Goal: Navigation & Orientation: Find specific page/section

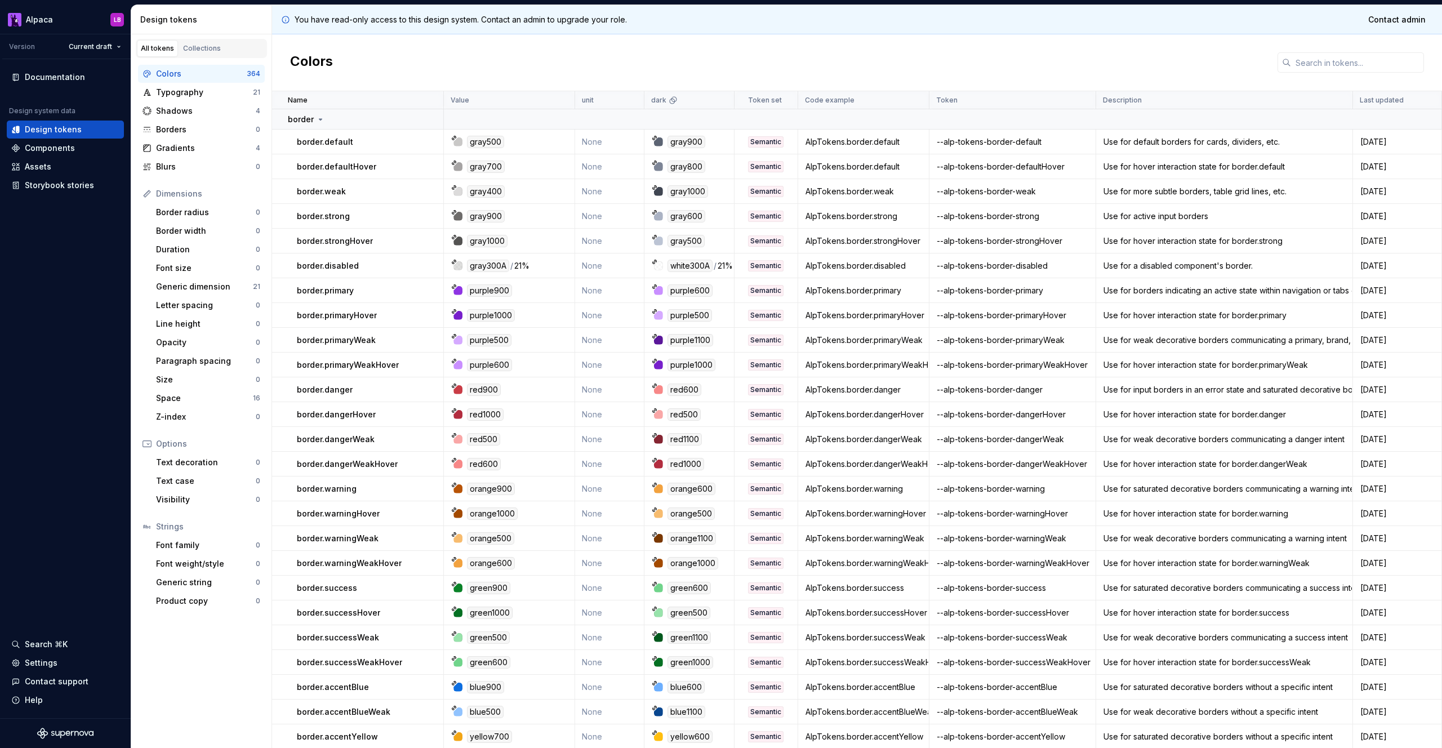
click at [616, 69] on div "Colors" at bounding box center [857, 62] width 1170 height 57
click at [65, 145] on div "Components" at bounding box center [50, 148] width 50 height 11
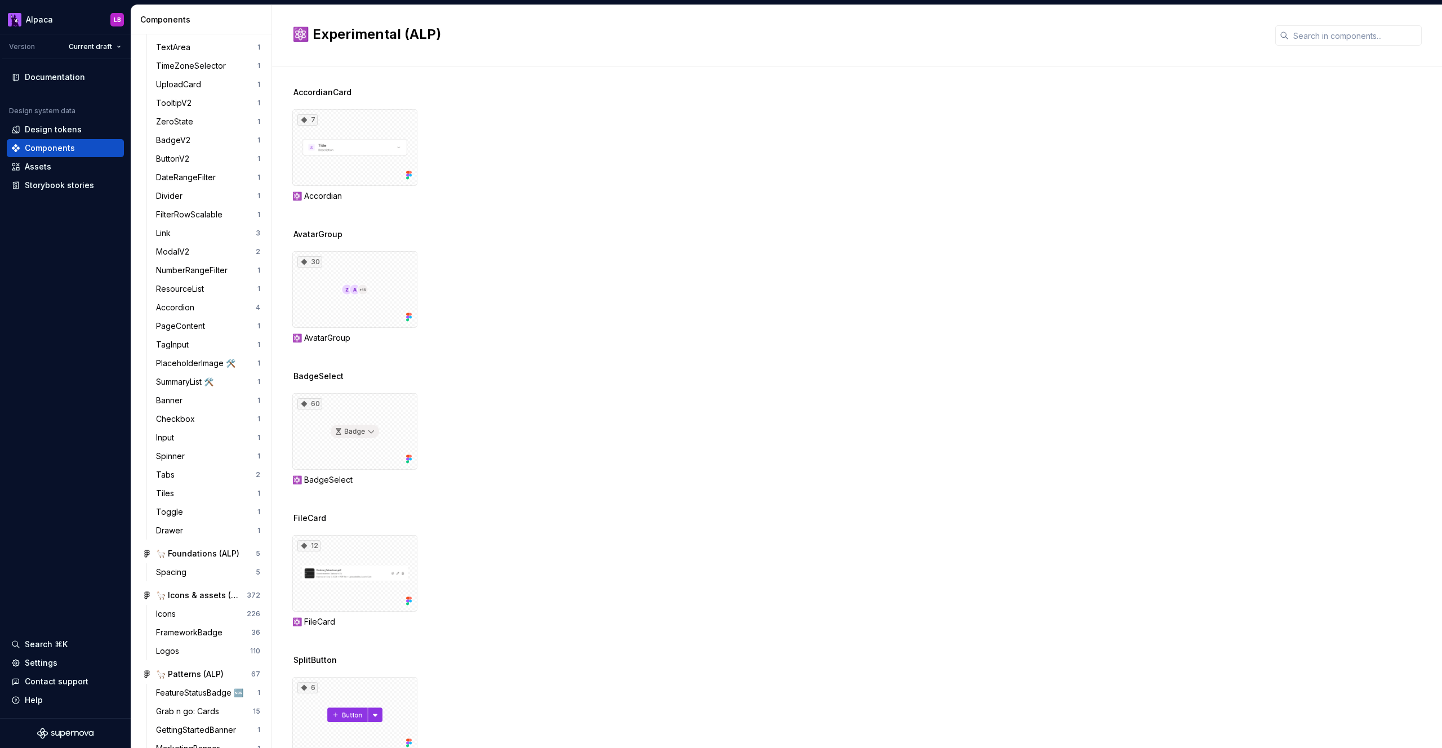
scroll to position [686, 0]
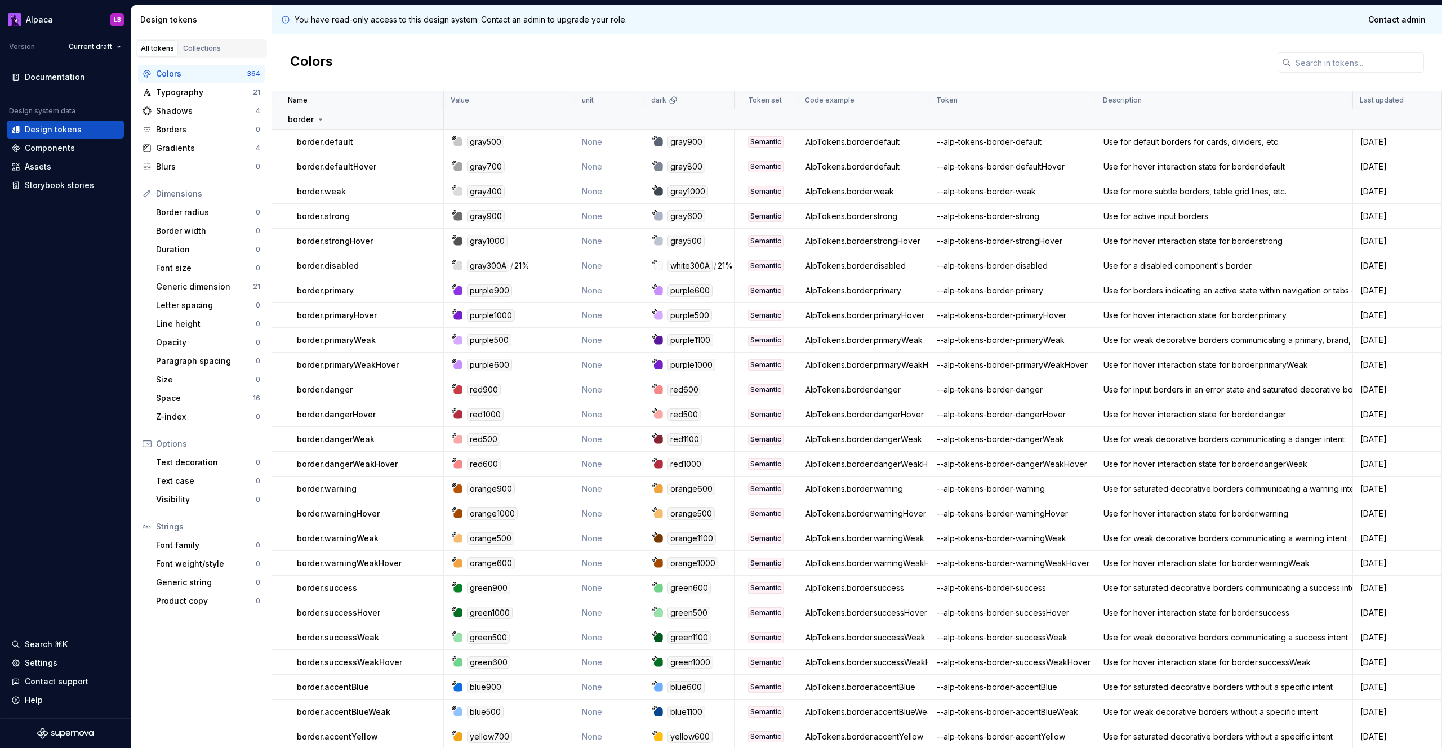
click at [1019, 37] on div "Colors" at bounding box center [857, 62] width 1170 height 57
click at [220, 42] on link "Collections" at bounding box center [202, 48] width 46 height 17
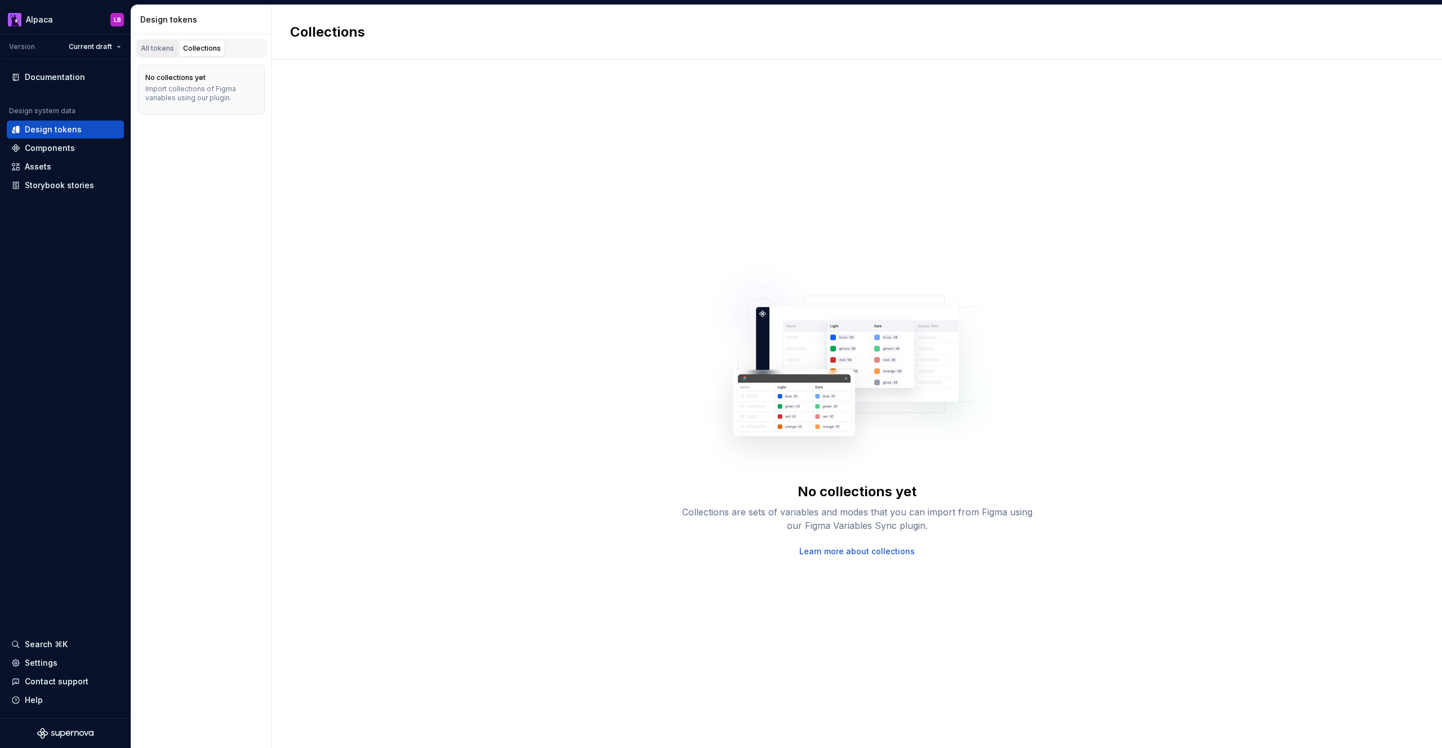
click at [167, 52] on div "All tokens" at bounding box center [157, 48] width 33 height 9
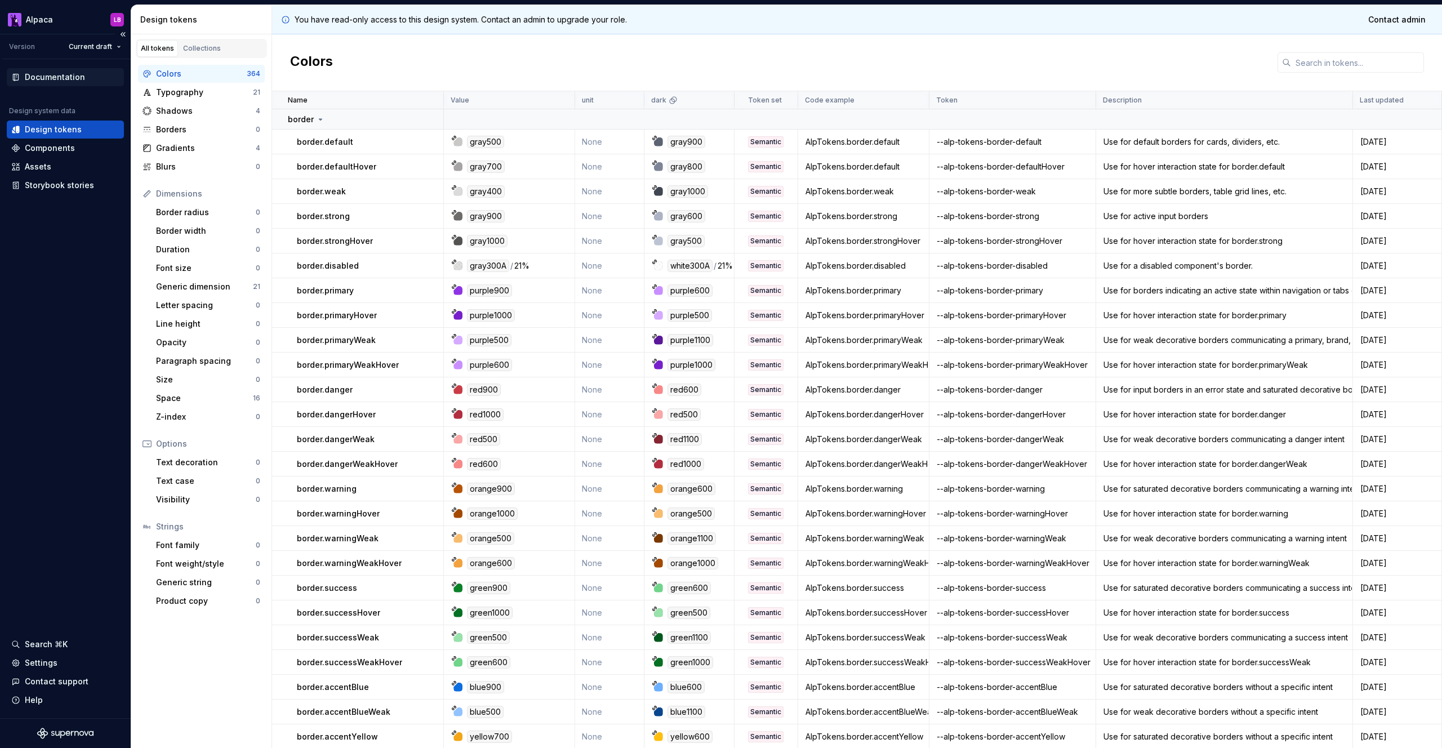
click at [76, 79] on div "Documentation" at bounding box center [55, 77] width 60 height 11
click at [64, 143] on div "Components" at bounding box center [50, 148] width 50 height 11
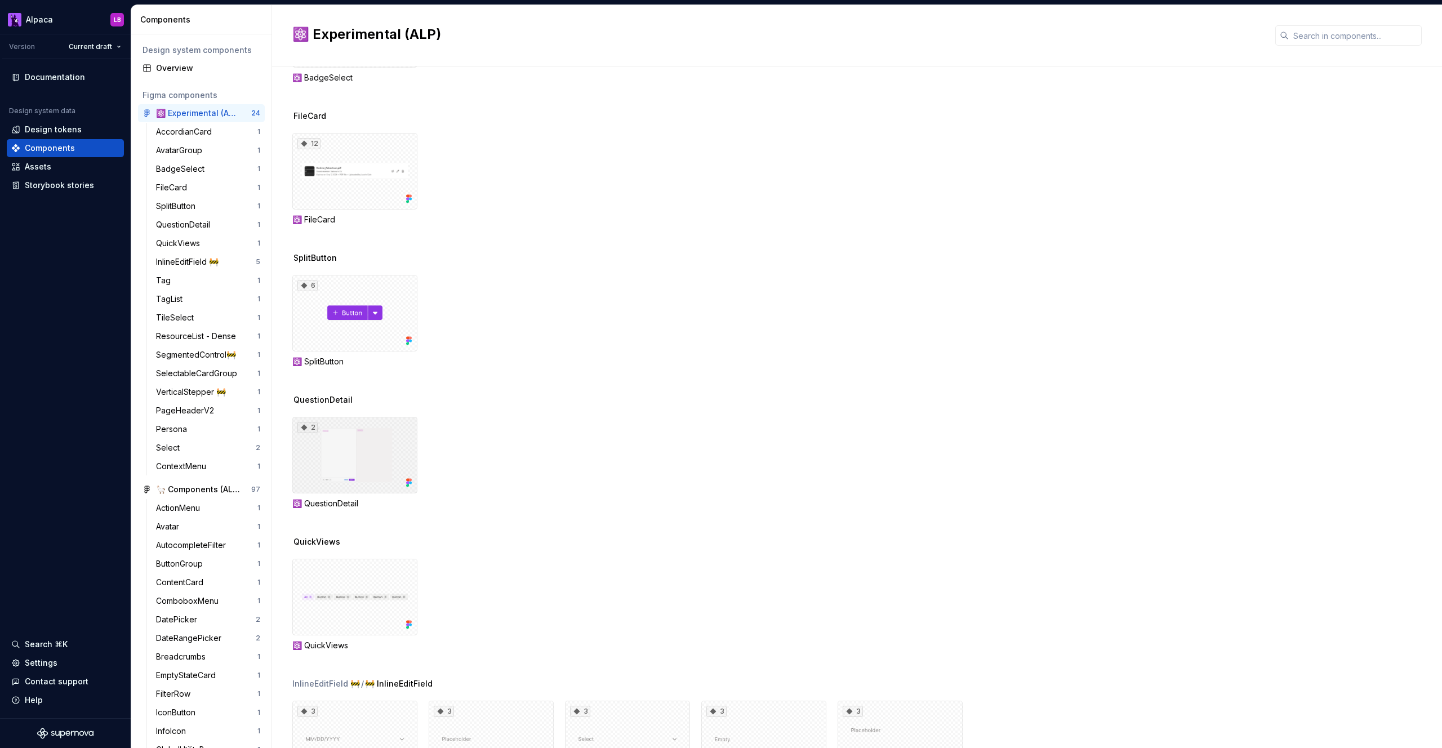
scroll to position [92, 0]
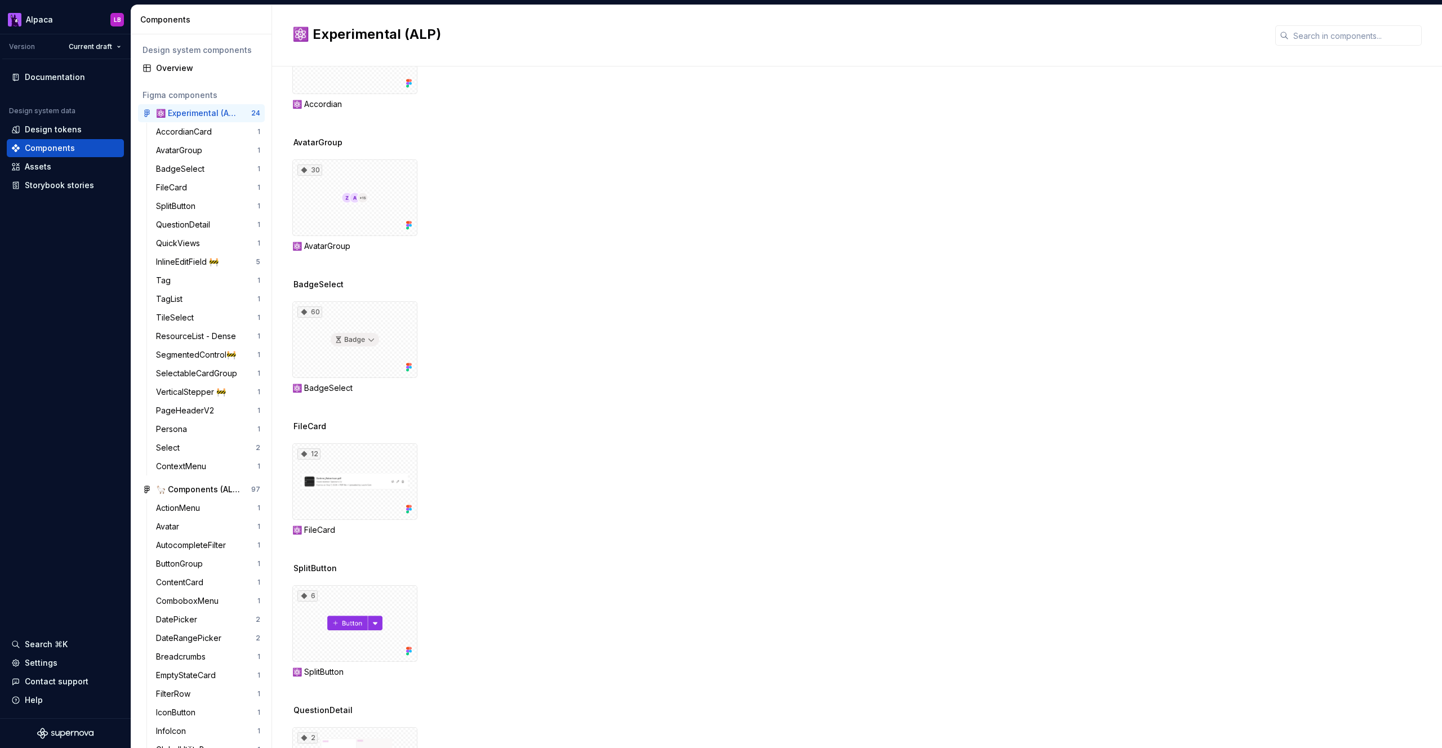
click at [748, 300] on div "BadgeSelect 60 ⚛️ BadgeSelect" at bounding box center [867, 350] width 1150 height 142
click at [547, 376] on div "60 ⚛️ BadgeSelect" at bounding box center [867, 347] width 1150 height 92
click at [512, 473] on div "12 ⚛️ FileCard" at bounding box center [867, 489] width 1150 height 92
click at [493, 359] on div "60 ⚛️ BadgeSelect" at bounding box center [867, 347] width 1150 height 92
click at [479, 197] on div "30 ⚛️ AvatarGroup" at bounding box center [867, 205] width 1150 height 92
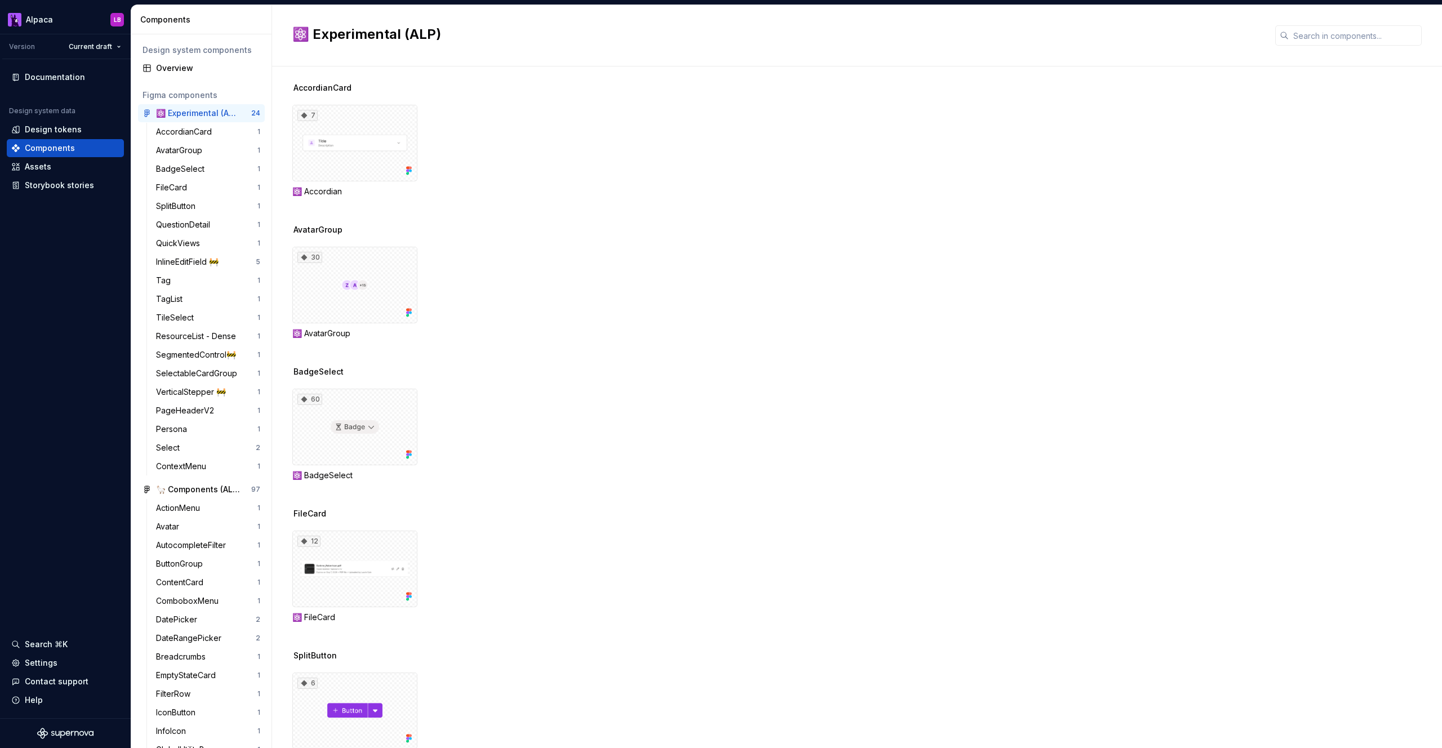
scroll to position [0, 0]
click at [503, 159] on div "7 ⚛️ Accordian" at bounding box center [867, 155] width 1150 height 92
click at [474, 299] on div "30 ⚛️ AvatarGroup" at bounding box center [867, 297] width 1150 height 92
drag, startPoint x: 475, startPoint y: 460, endPoint x: 470, endPoint y: 405, distance: 56.0
click at [475, 460] on div "60 ⚛️ BadgeSelect" at bounding box center [867, 439] width 1150 height 92
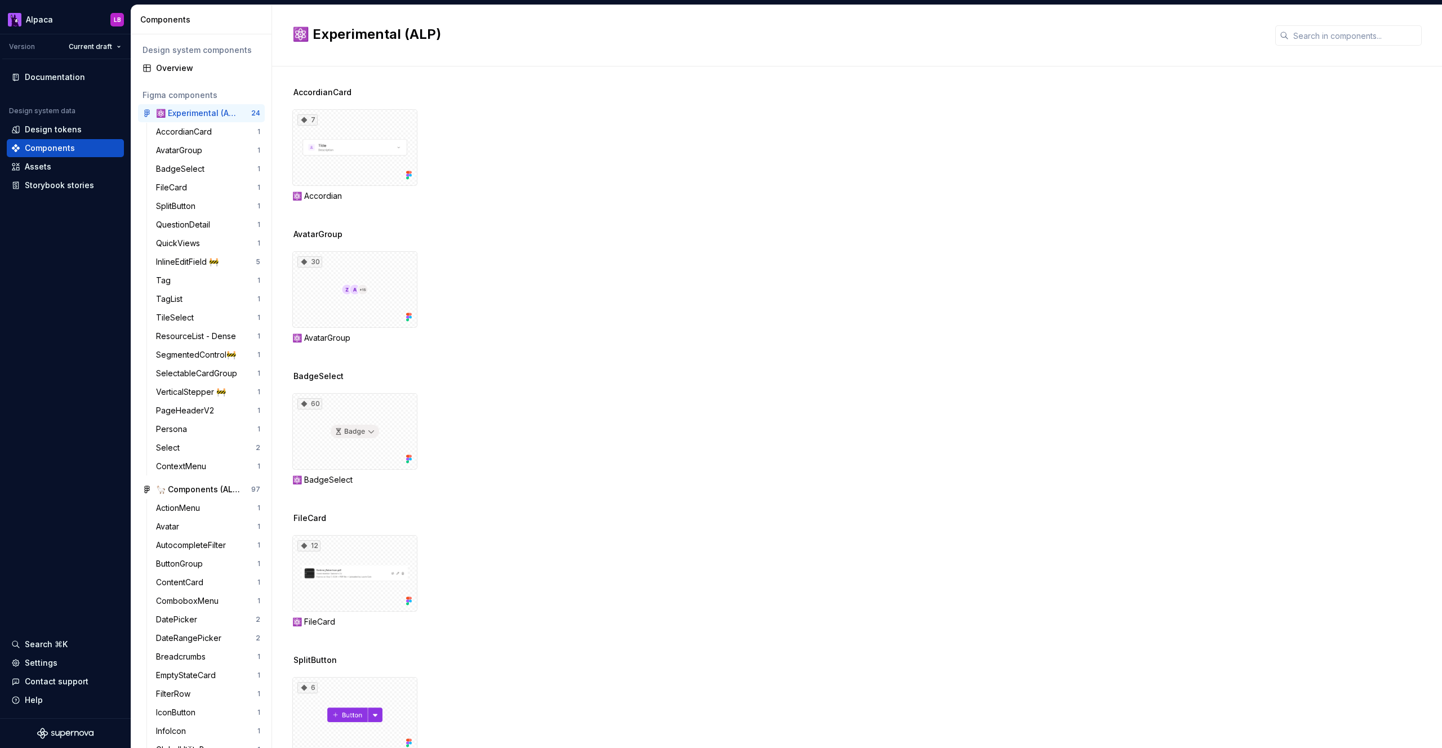
click at [470, 405] on div "60 ⚛️ BadgeSelect" at bounding box center [867, 439] width 1150 height 92
drag, startPoint x: 463, startPoint y: 303, endPoint x: 472, endPoint y: 187, distance: 115.9
click at [464, 301] on div "30 ⚛️ AvatarGroup" at bounding box center [867, 297] width 1150 height 92
click at [479, 163] on div "7 ⚛️ Accordian" at bounding box center [867, 155] width 1150 height 92
click at [463, 316] on div "30 ⚛️ AvatarGroup" at bounding box center [867, 297] width 1150 height 92
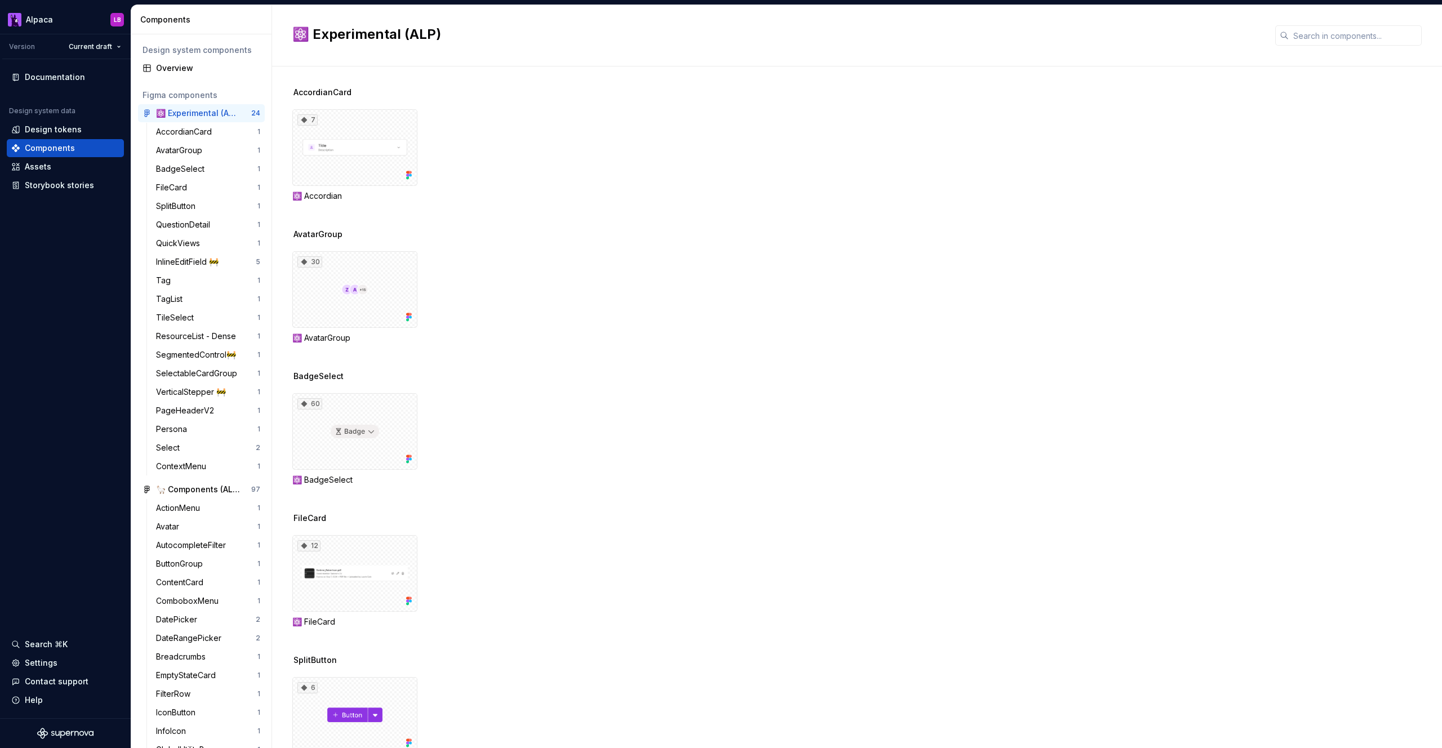
click at [469, 458] on div "60 ⚛️ BadgeSelect" at bounding box center [867, 439] width 1150 height 92
click at [469, 568] on div "12 ⚛️ FileCard" at bounding box center [867, 581] width 1150 height 92
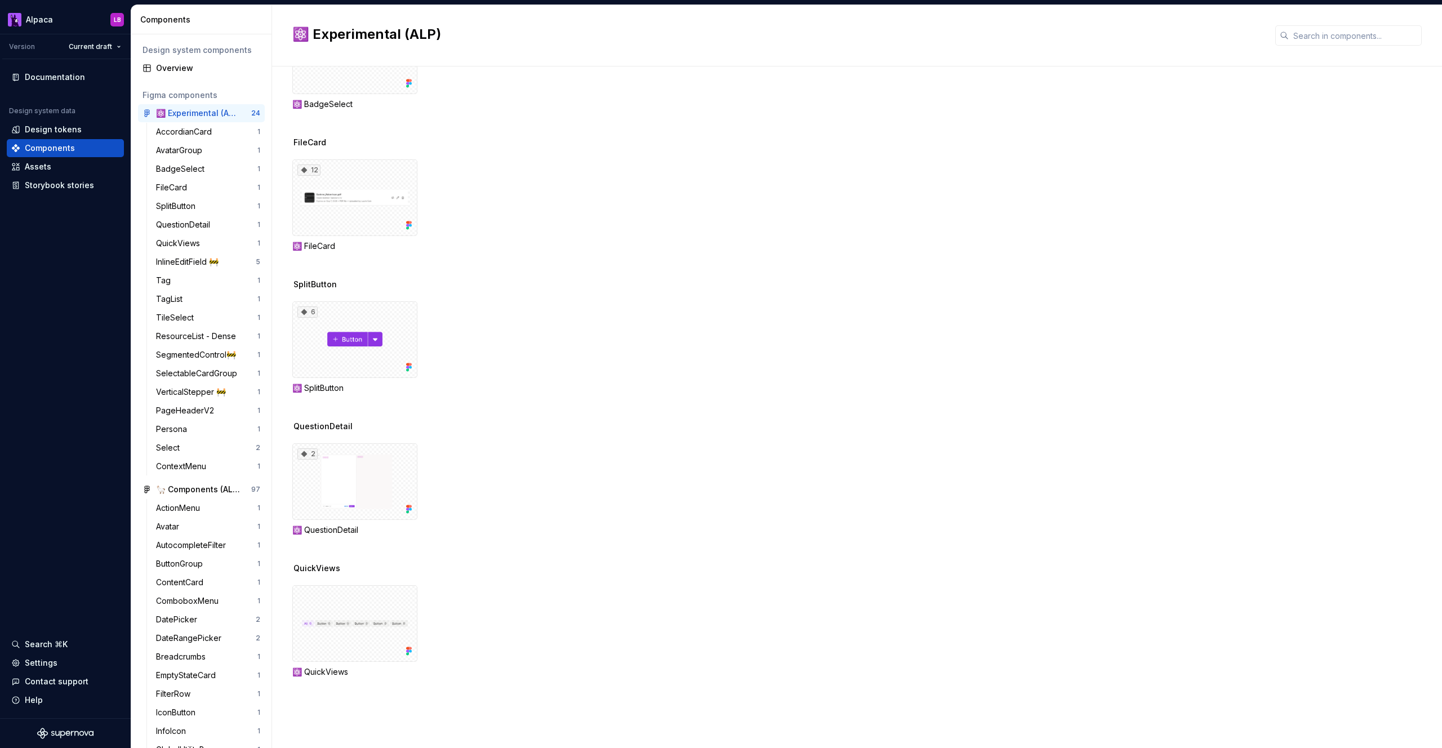
scroll to position [383, 0]
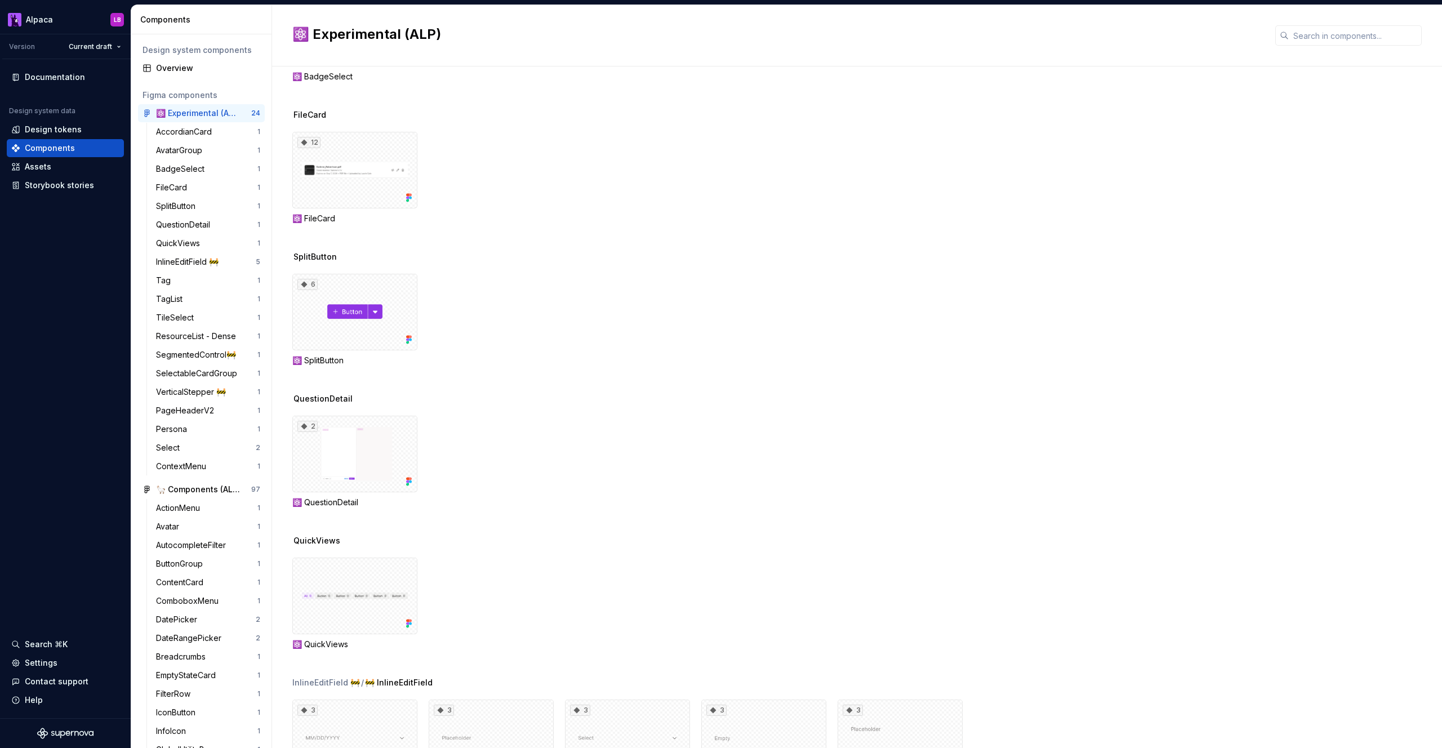
click at [463, 334] on div "6 ⚛️ SplitButton" at bounding box center [867, 320] width 1150 height 92
click at [469, 498] on div "2 ⚛️ QuestionDetail" at bounding box center [867, 462] width 1150 height 92
click at [482, 593] on div "⚛️ QuickViews" at bounding box center [867, 604] width 1150 height 92
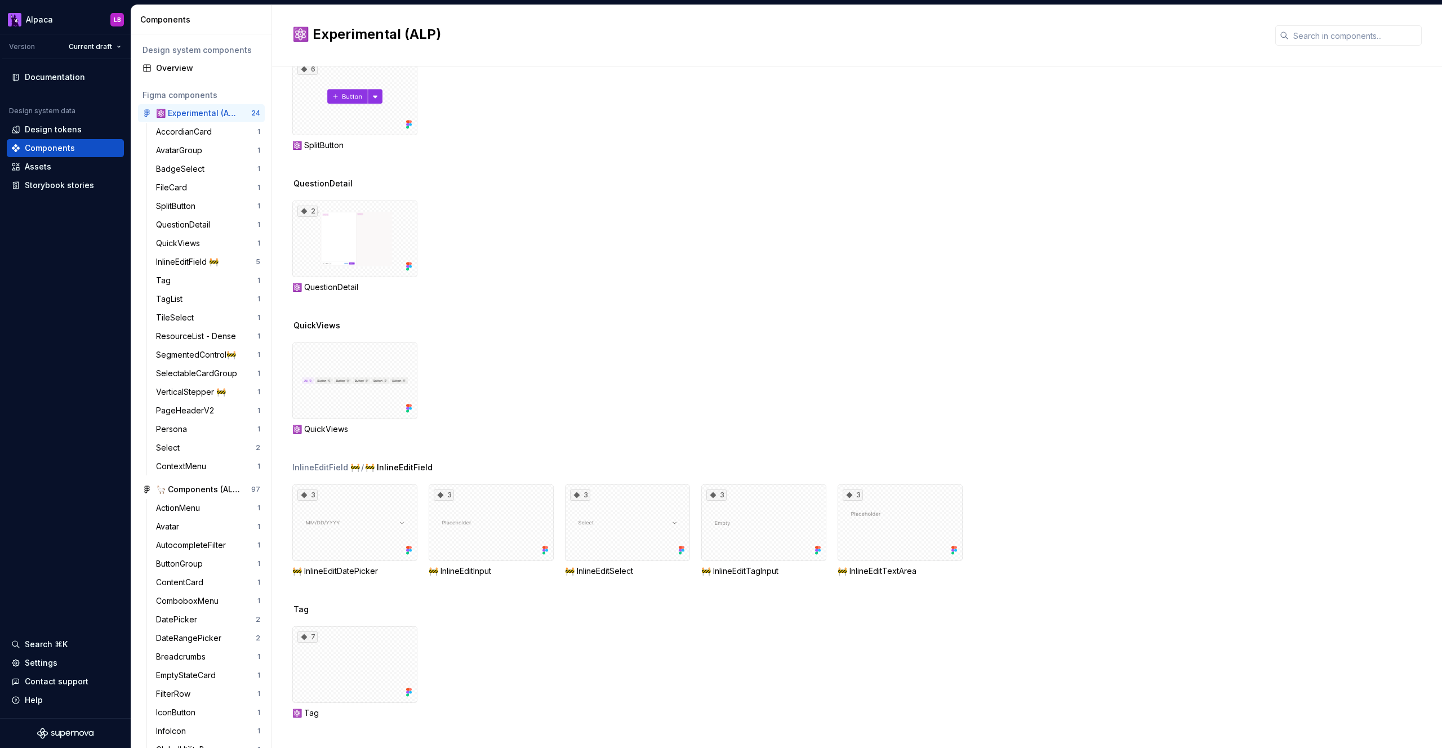
click at [654, 654] on div "7 ⚛️ Tag" at bounding box center [867, 673] width 1150 height 92
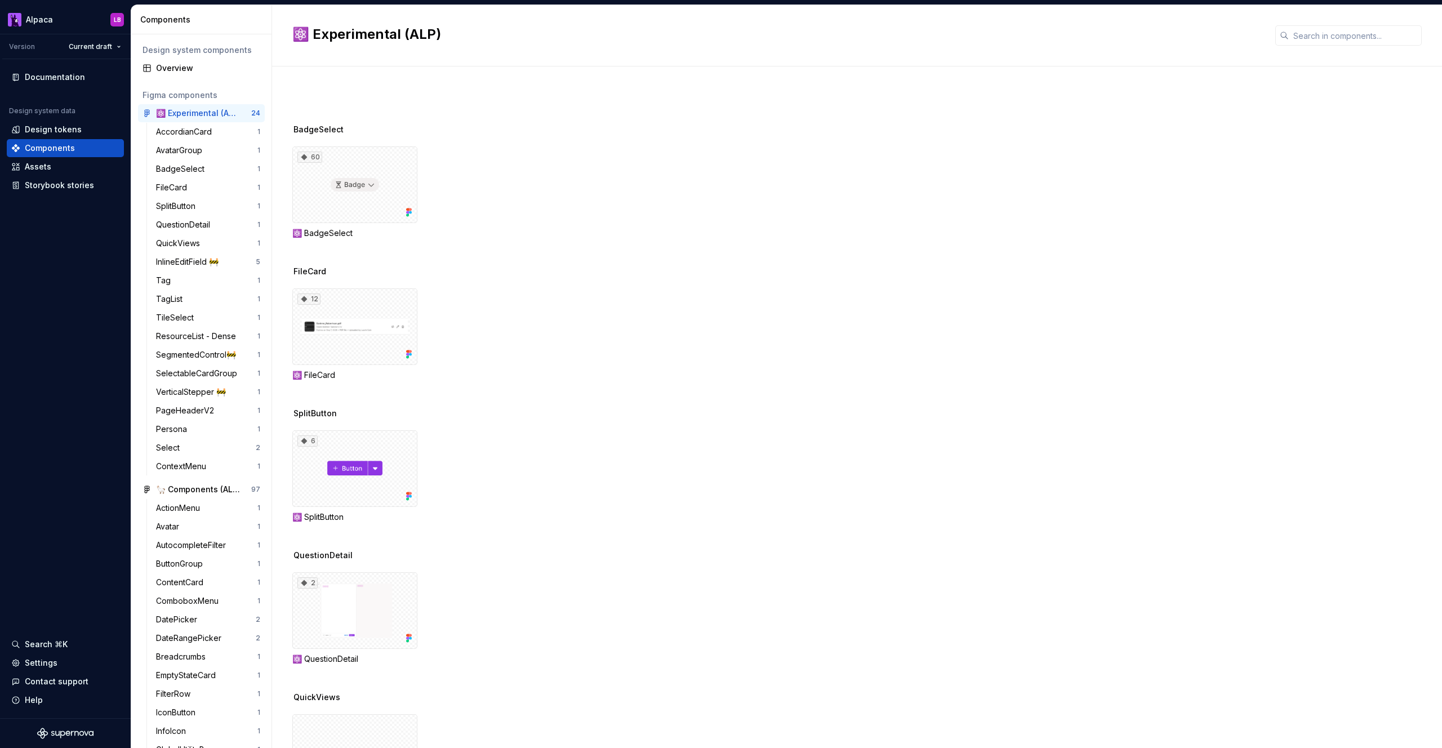
scroll to position [0, 0]
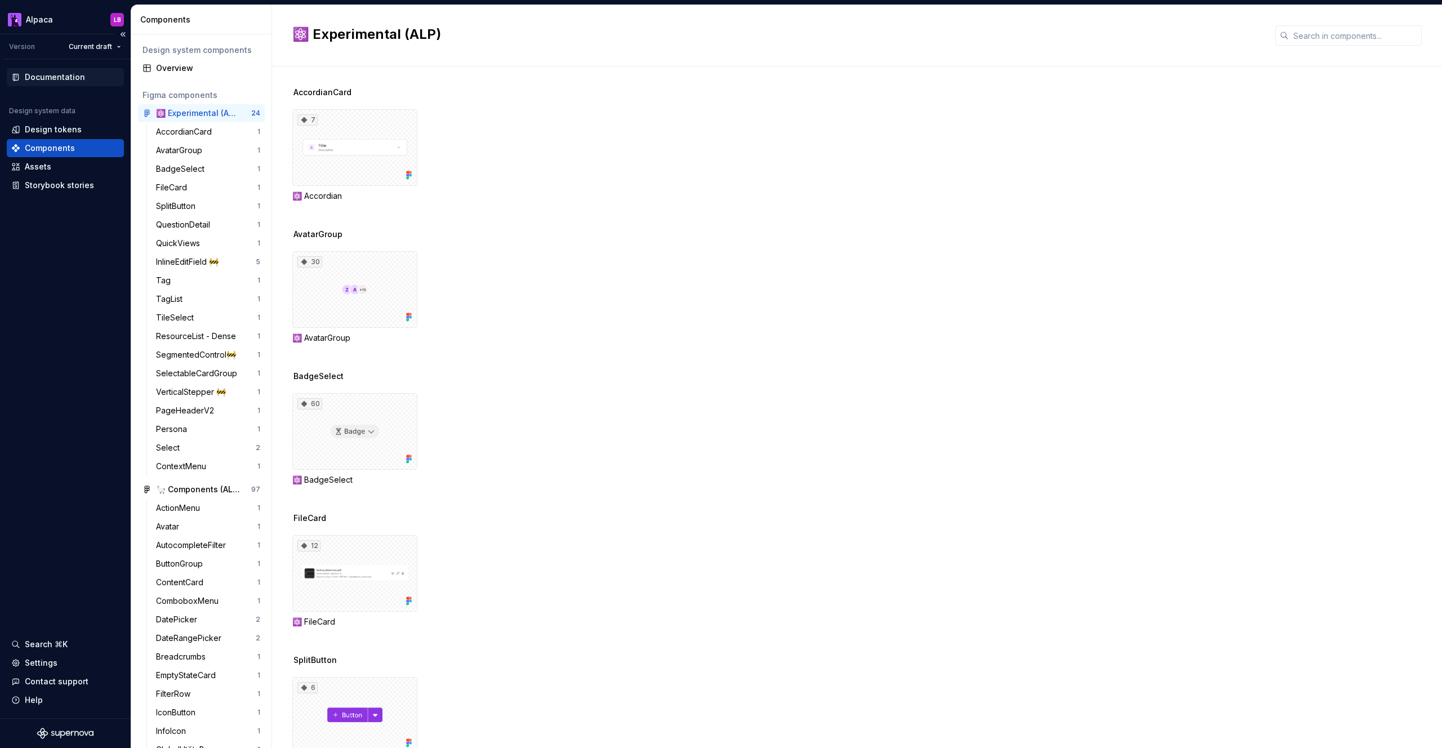
click at [64, 78] on div "Documentation" at bounding box center [55, 77] width 60 height 11
